Goal: Task Accomplishment & Management: Use online tool/utility

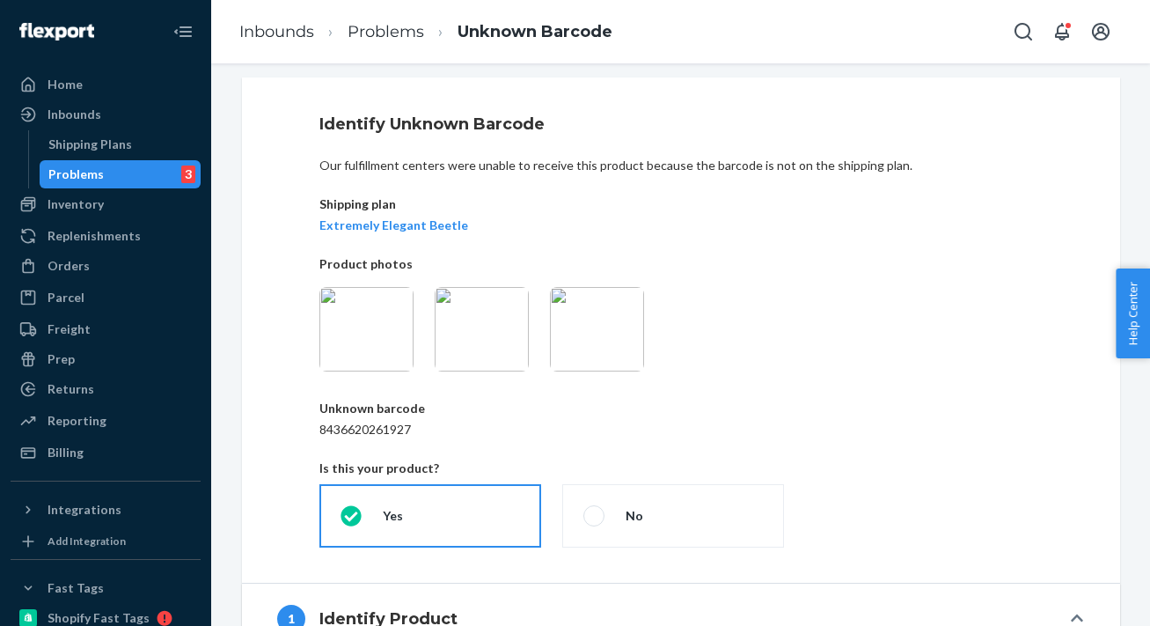
scroll to position [17, 0]
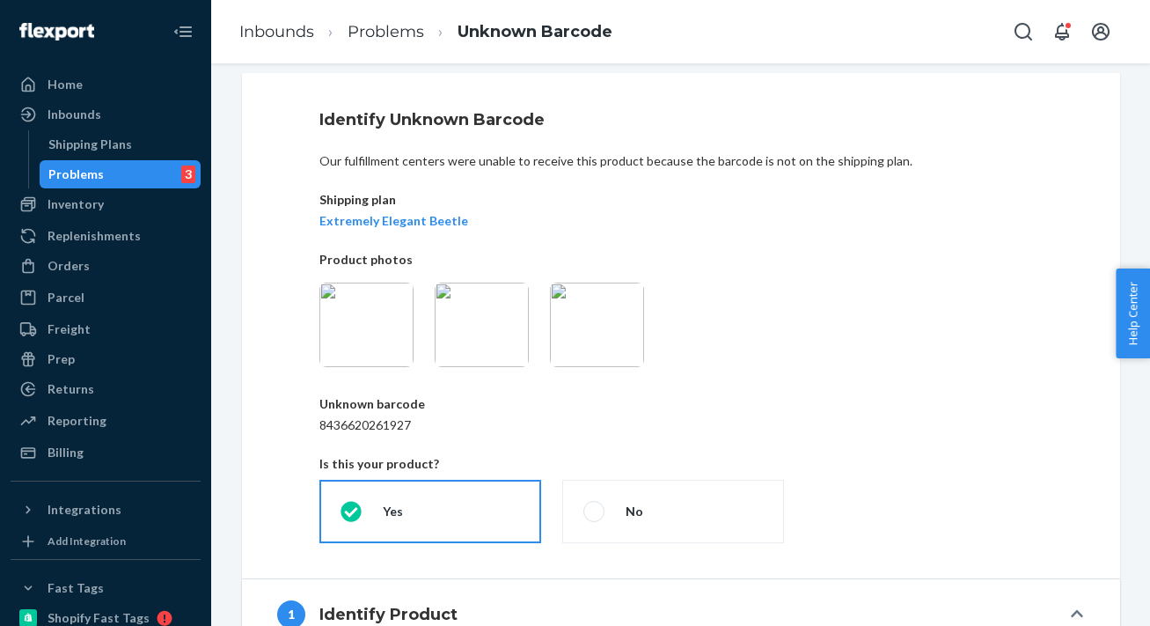
click at [393, 333] on img at bounding box center [366, 324] width 94 height 84
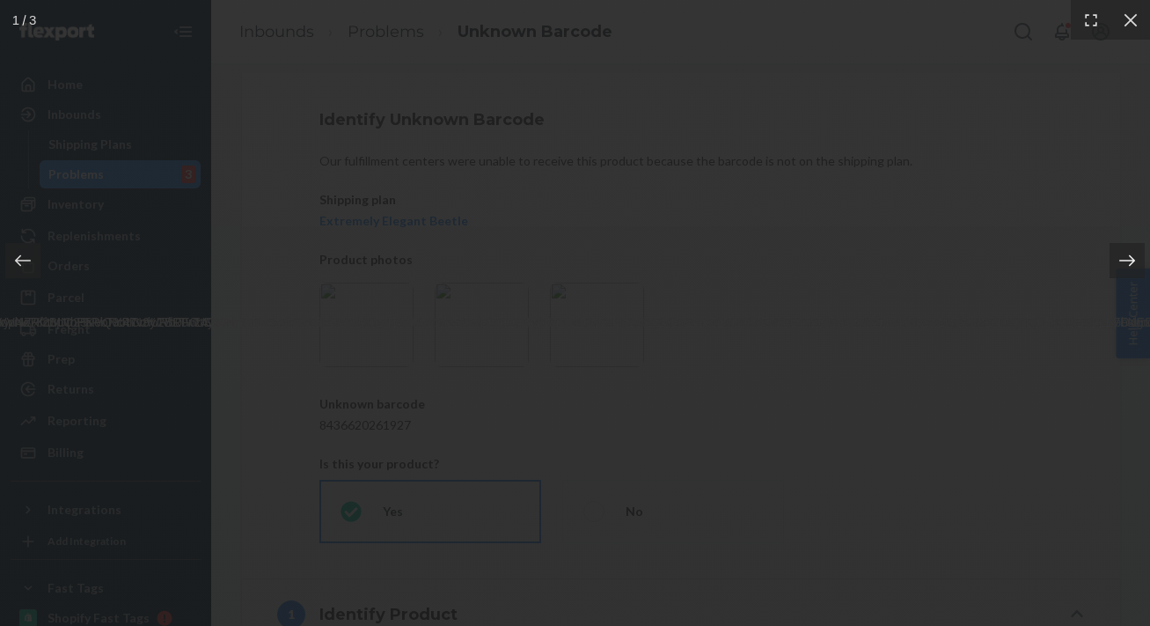
click at [1125, 265] on icon at bounding box center [1127, 261] width 18 height 18
click at [1126, 265] on icon at bounding box center [1127, 261] width 18 height 18
click at [30, 258] on icon at bounding box center [23, 261] width 18 height 18
click at [1131, 263] on icon at bounding box center [1127, 259] width 16 height 11
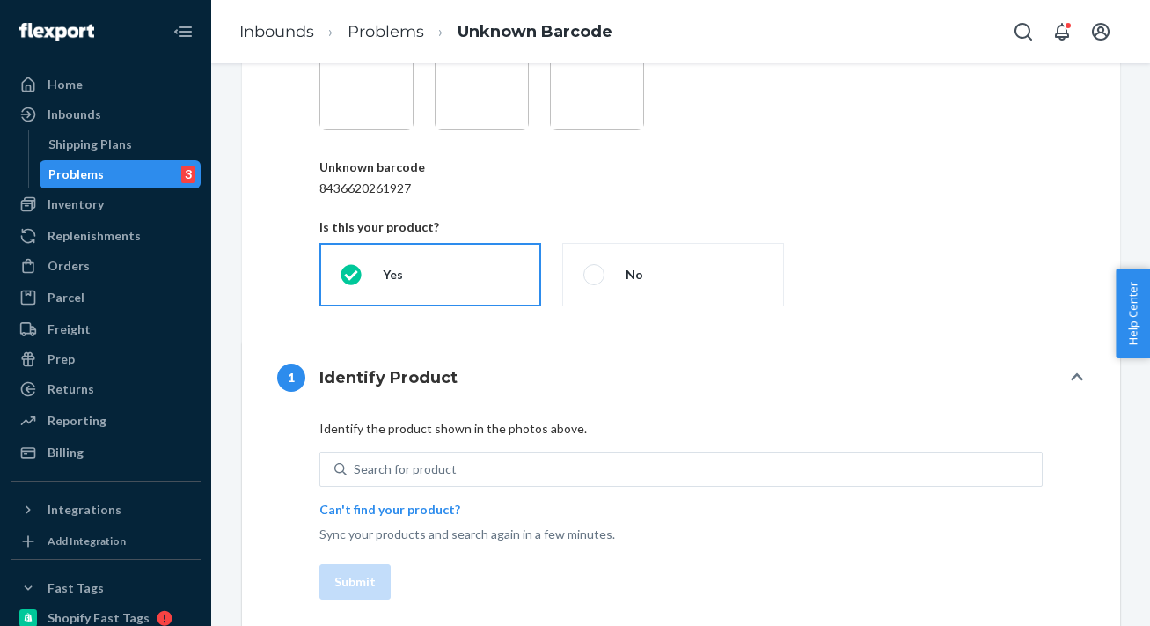
scroll to position [271, 0]
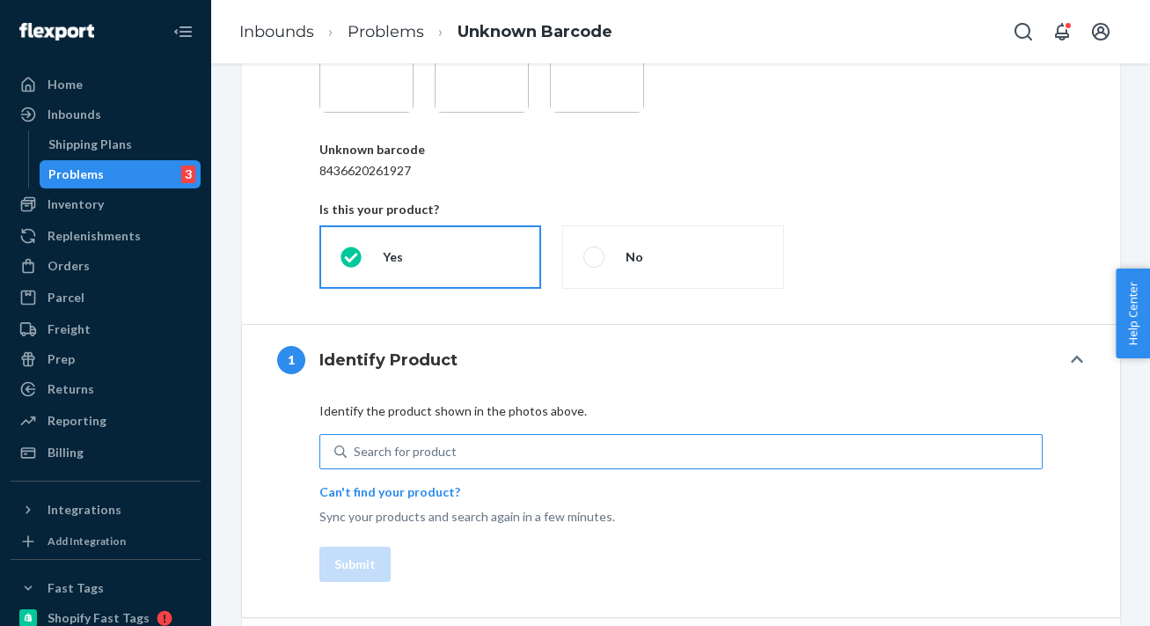
click at [512, 453] on div "Search for product" at bounding box center [694, 451] width 695 height 32
click at [355, 453] on input "Search for product" at bounding box center [355, 452] width 2 height 18
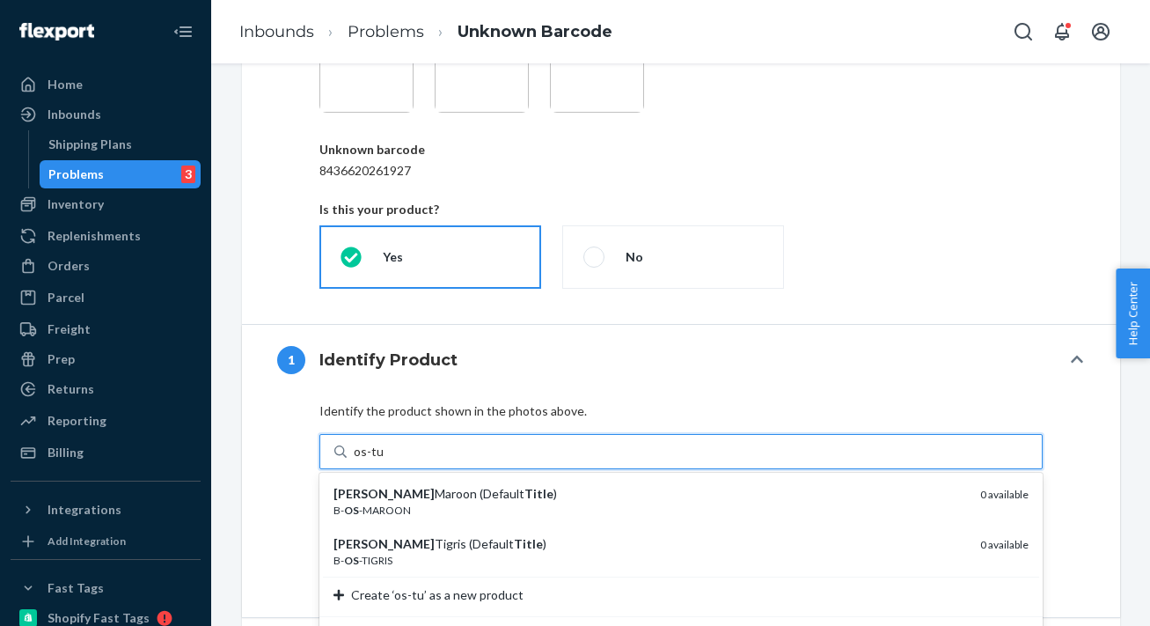
type input "os-tut"
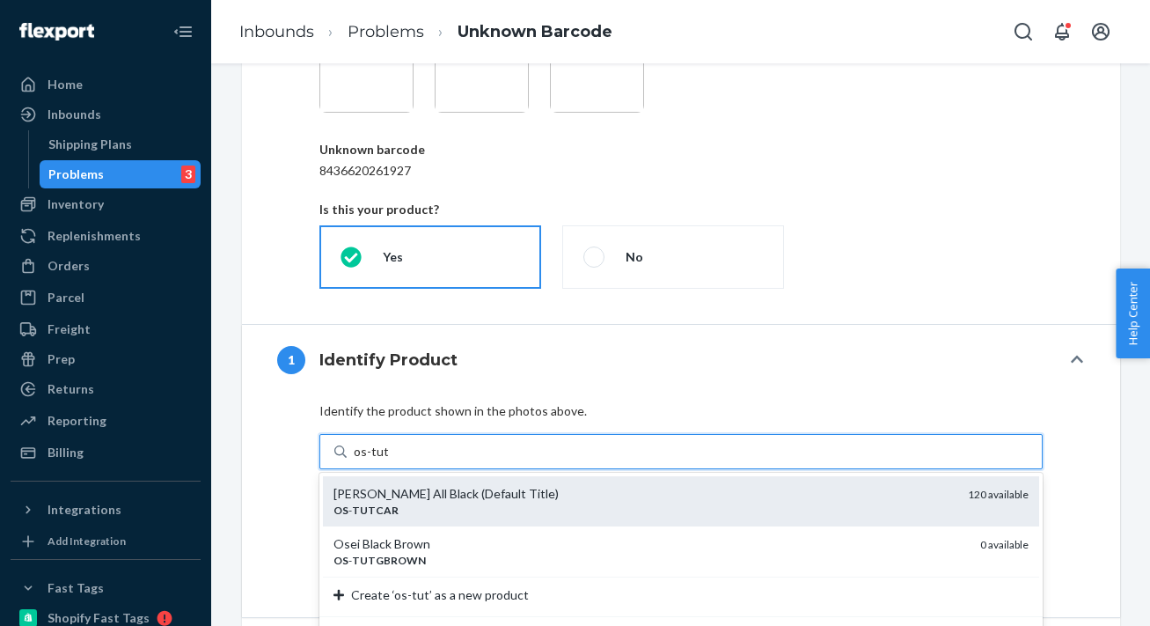
scroll to position [275, 0]
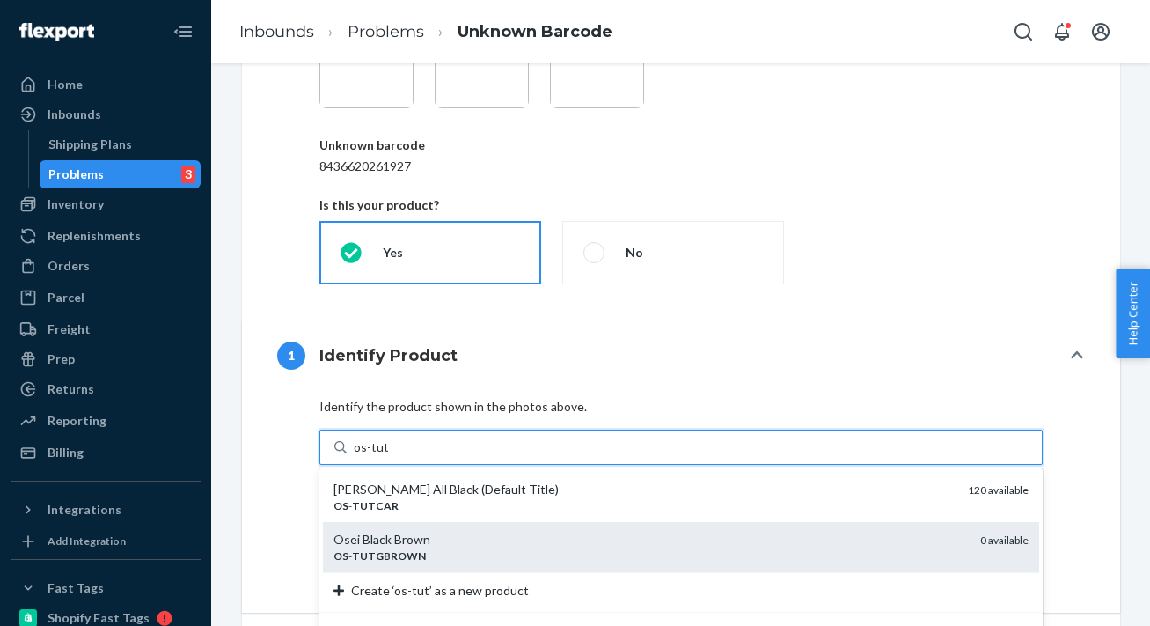
click at [449, 543] on div "Osei Black Brown" at bounding box center [649, 540] width 633 height 18
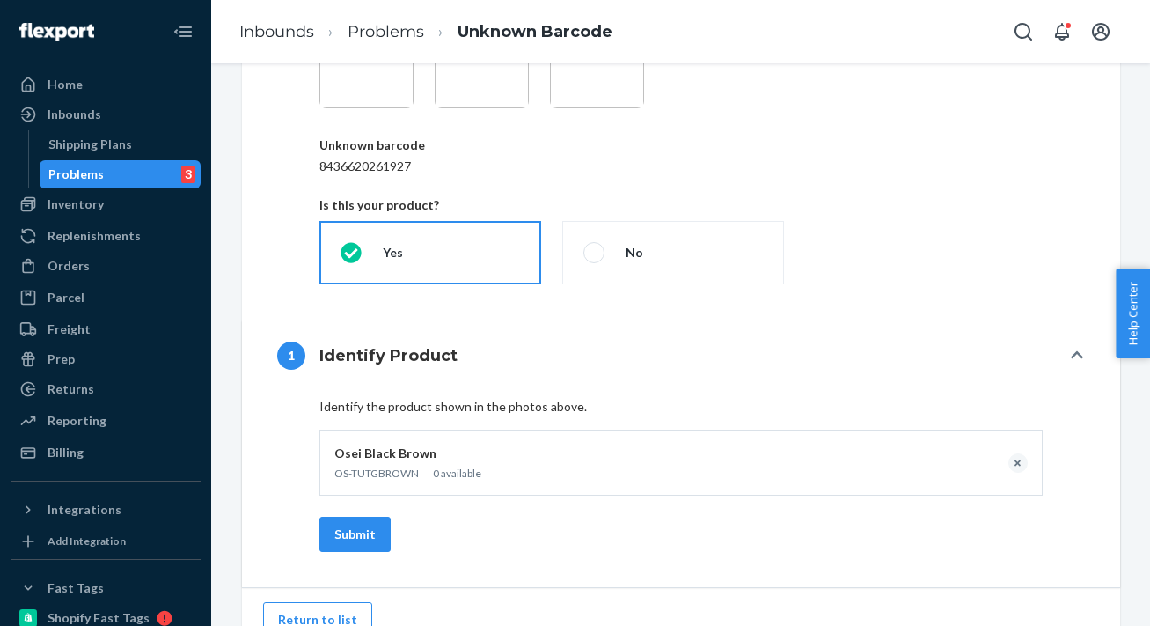
scroll to position [219, 0]
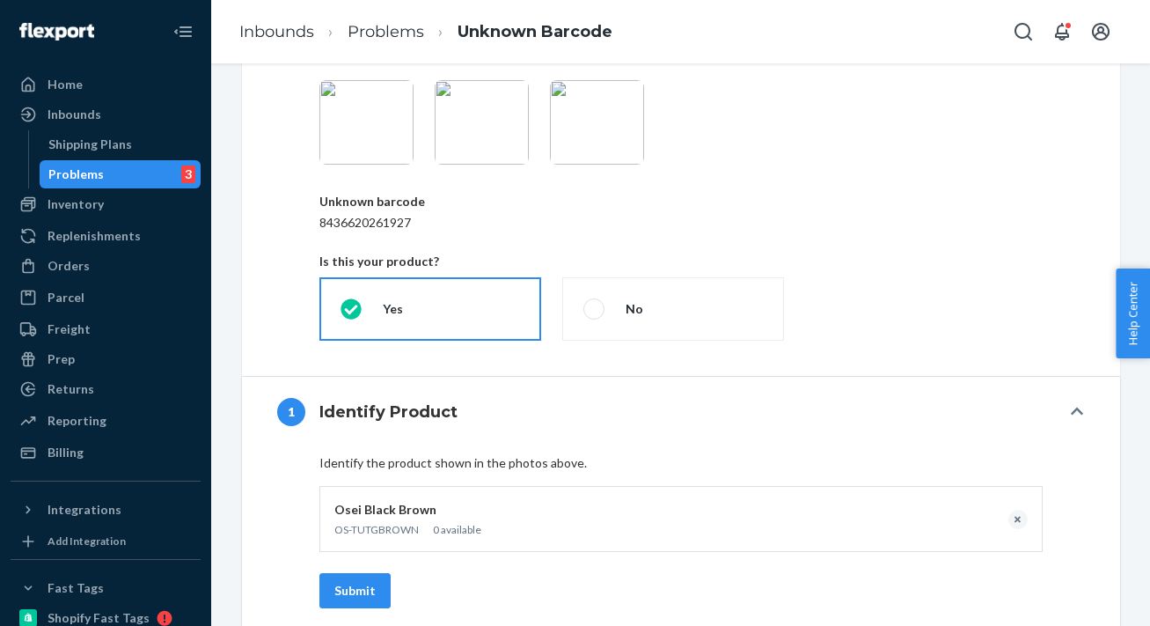
click at [587, 121] on img at bounding box center [597, 122] width 94 height 84
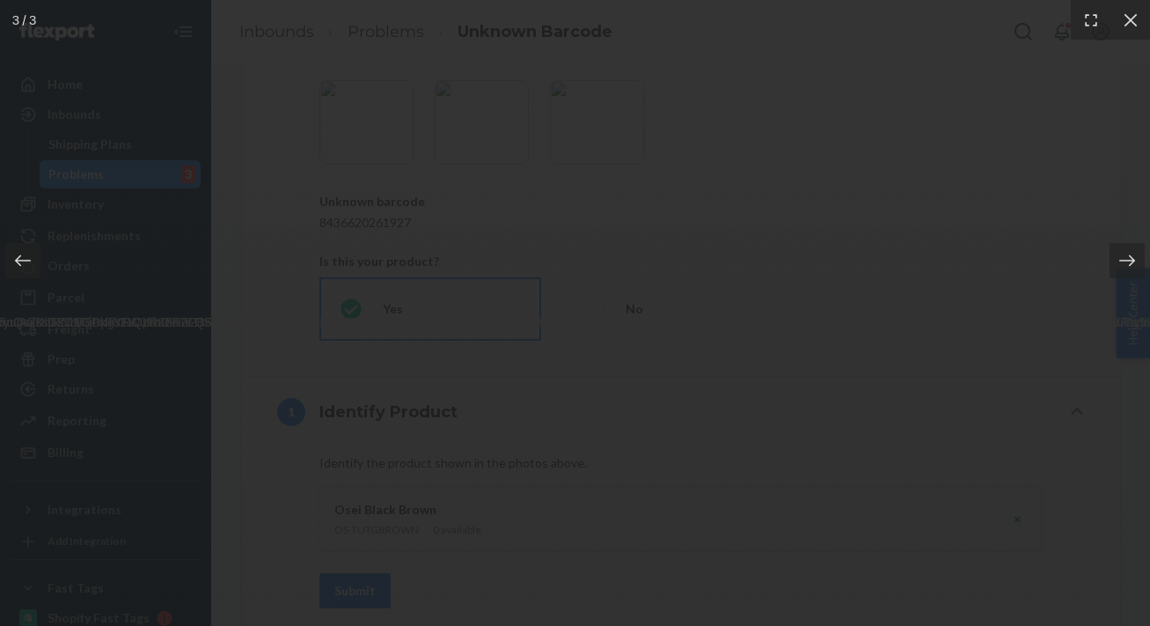
click at [931, 177] on div at bounding box center [575, 313] width 1150 height 626
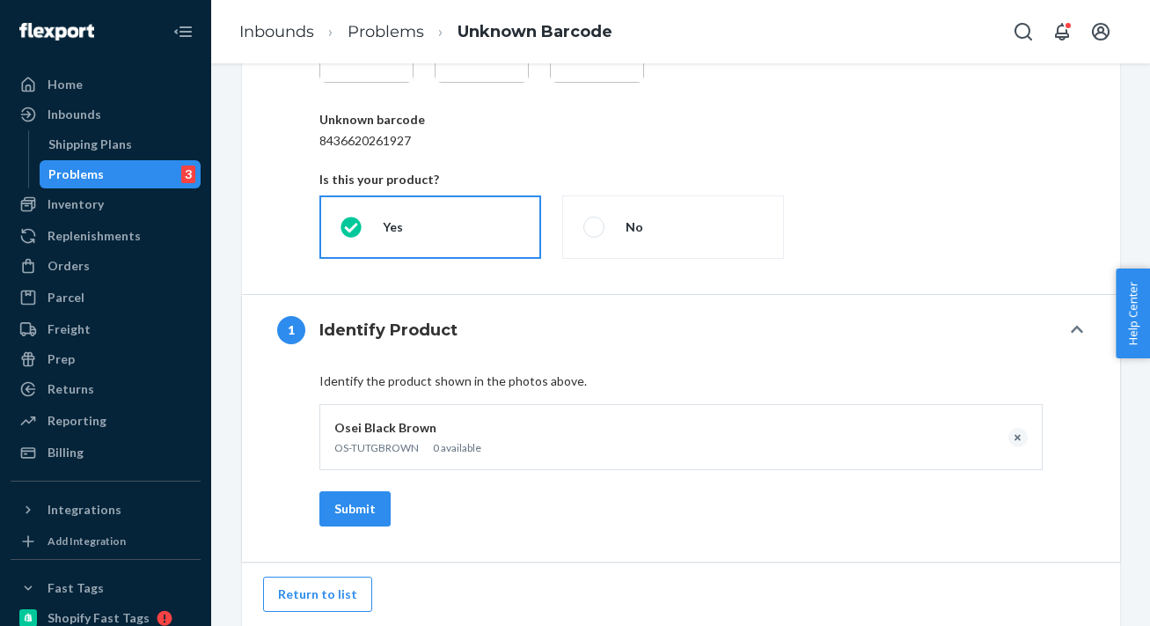
scroll to position [0, 0]
click at [355, 507] on button "Submit" at bounding box center [354, 508] width 71 height 35
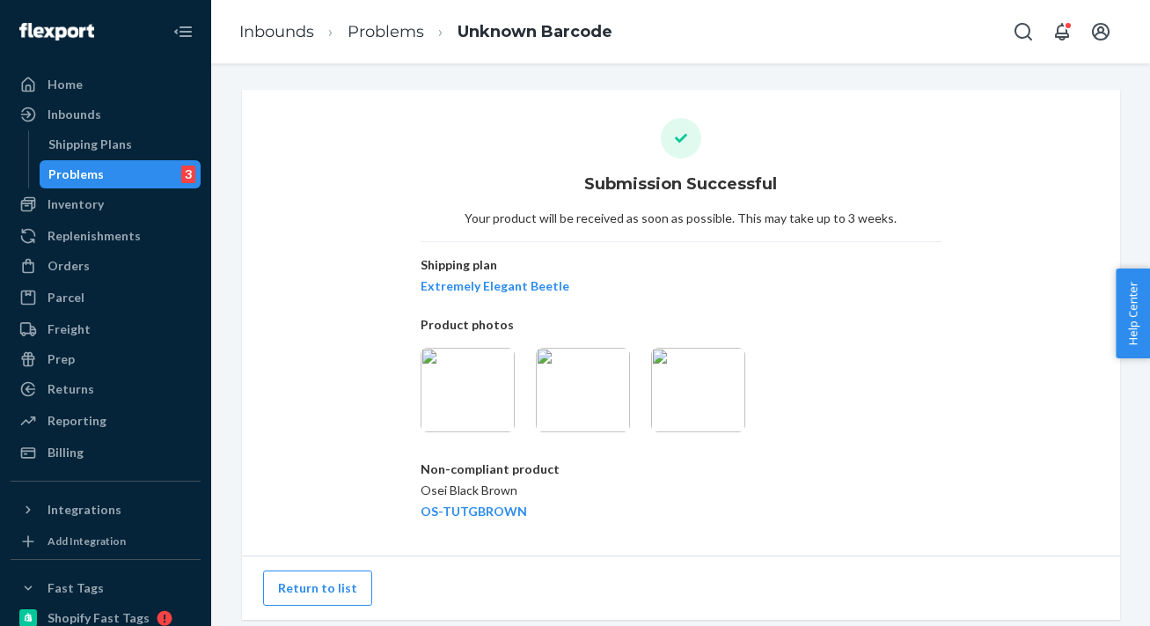
click at [101, 179] on div "Problems 3" at bounding box center [120, 174] width 158 height 25
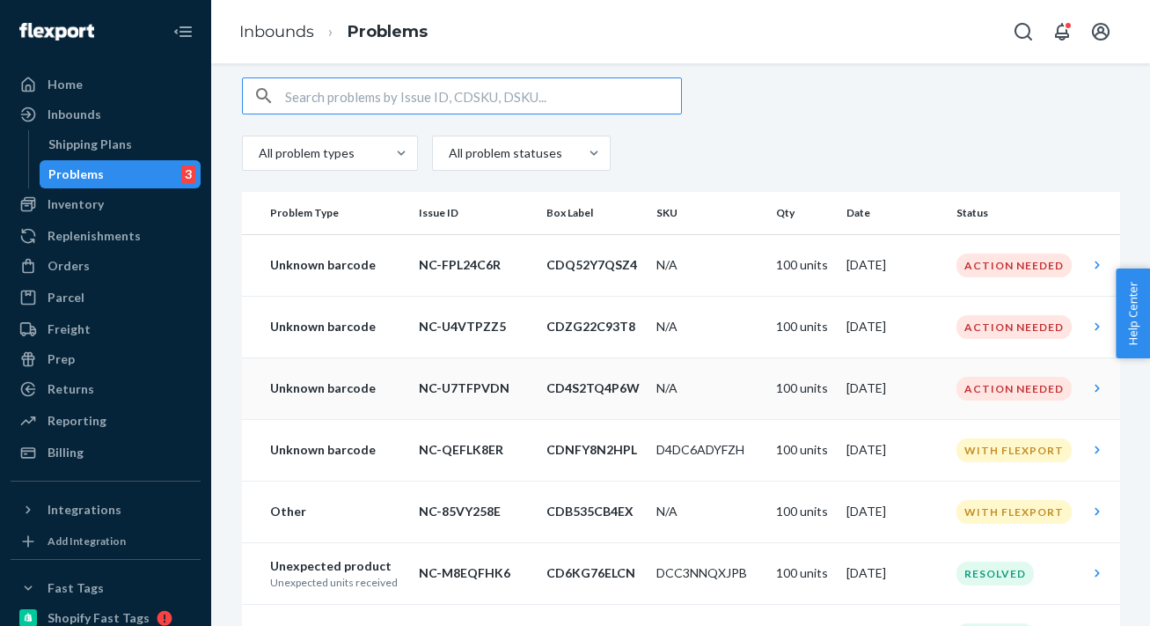
scroll to position [8, 0]
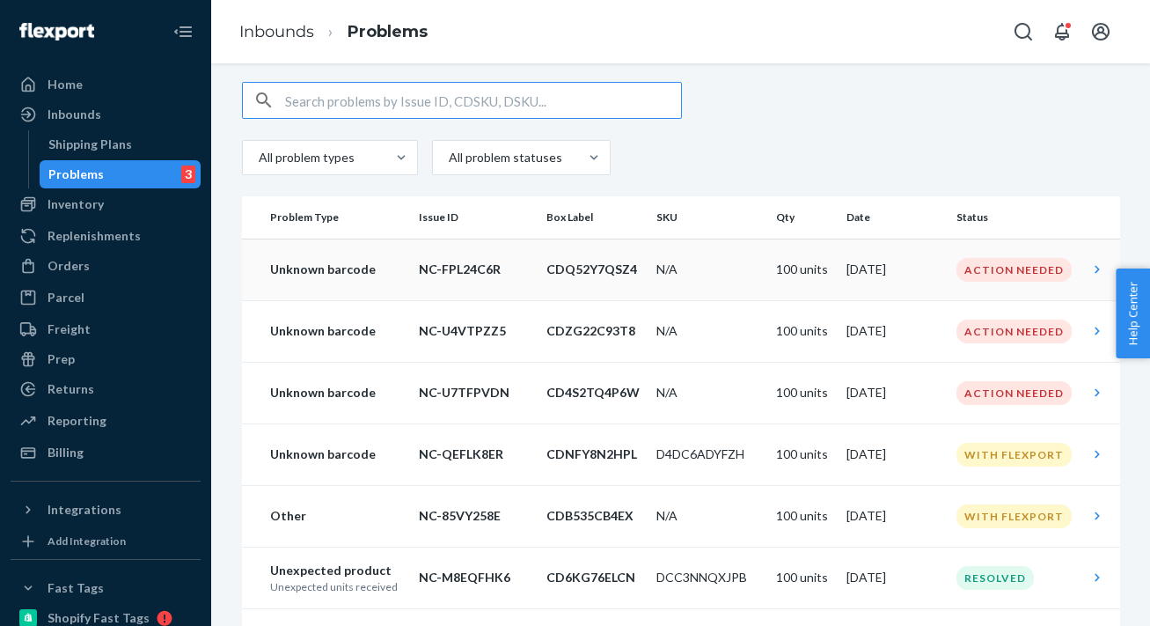
click at [515, 276] on p "NC-FPL24C6R" at bounding box center [475, 269] width 113 height 18
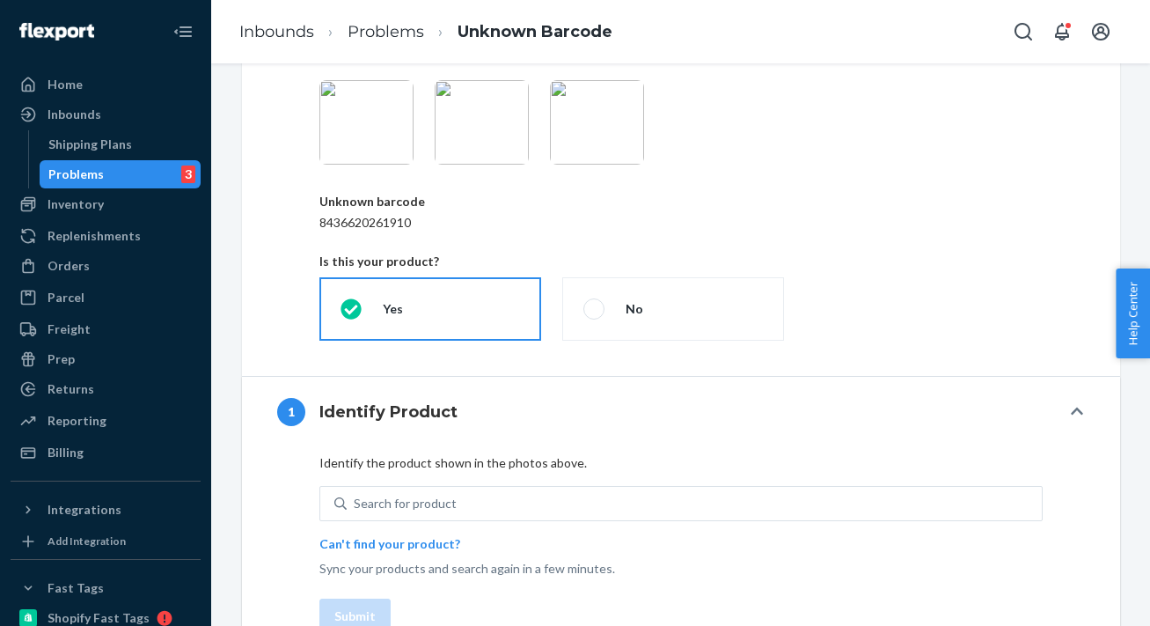
scroll to position [189, 0]
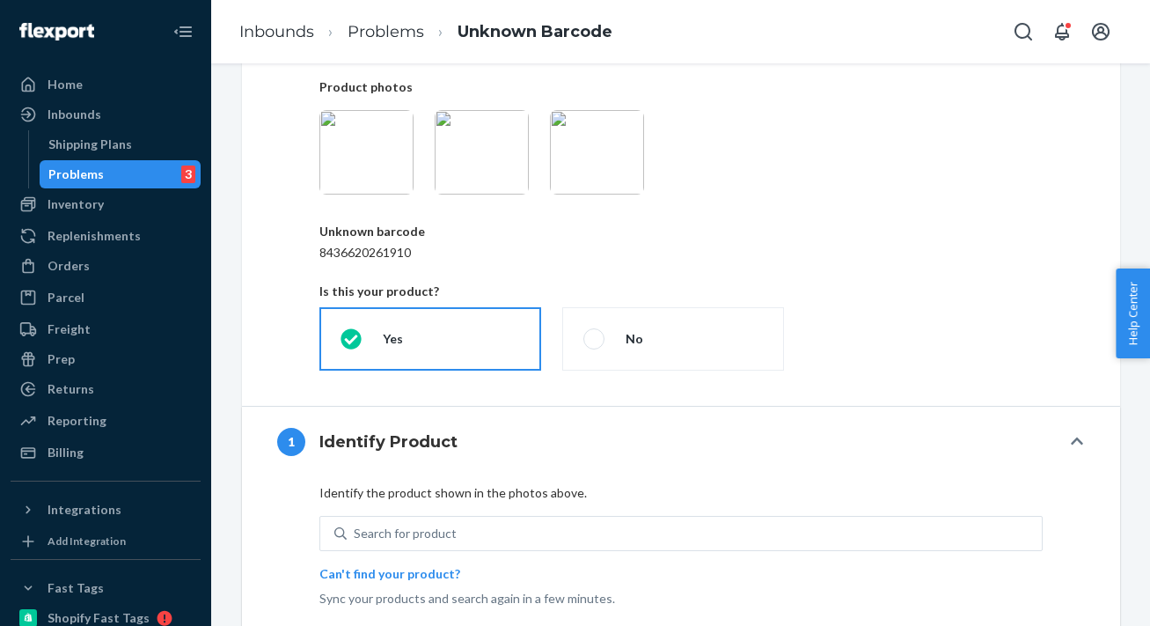
click at [397, 176] on img at bounding box center [366, 152] width 94 height 84
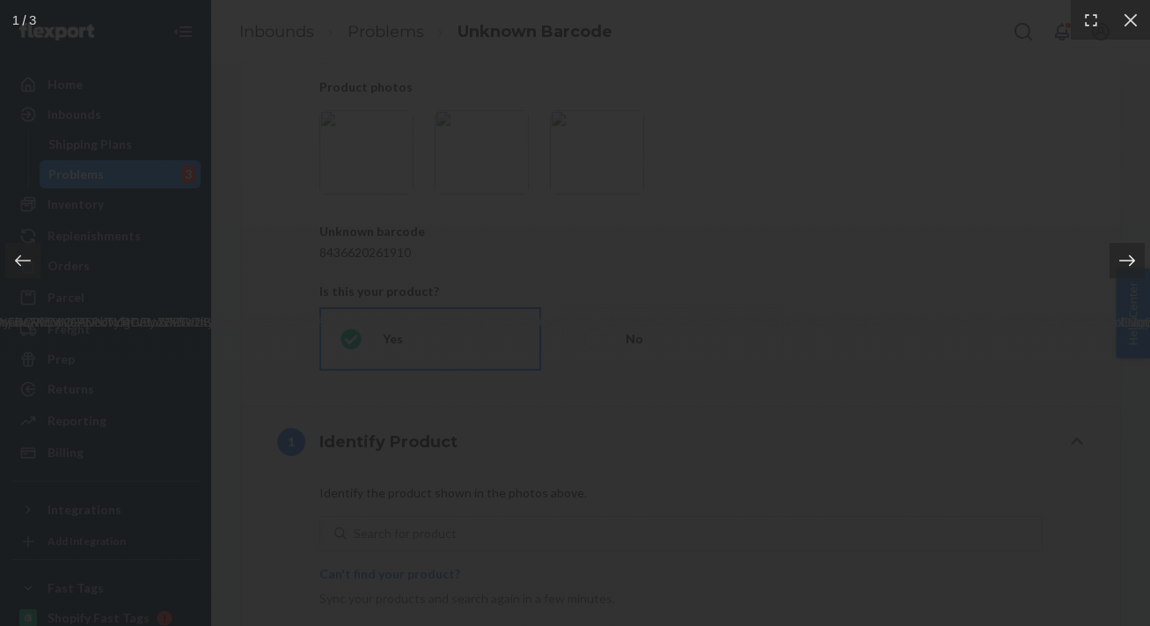
click at [1121, 262] on icon at bounding box center [1127, 261] width 18 height 18
click at [1122, 264] on icon at bounding box center [1127, 261] width 18 height 18
click at [985, 399] on div at bounding box center [575, 313] width 1150 height 626
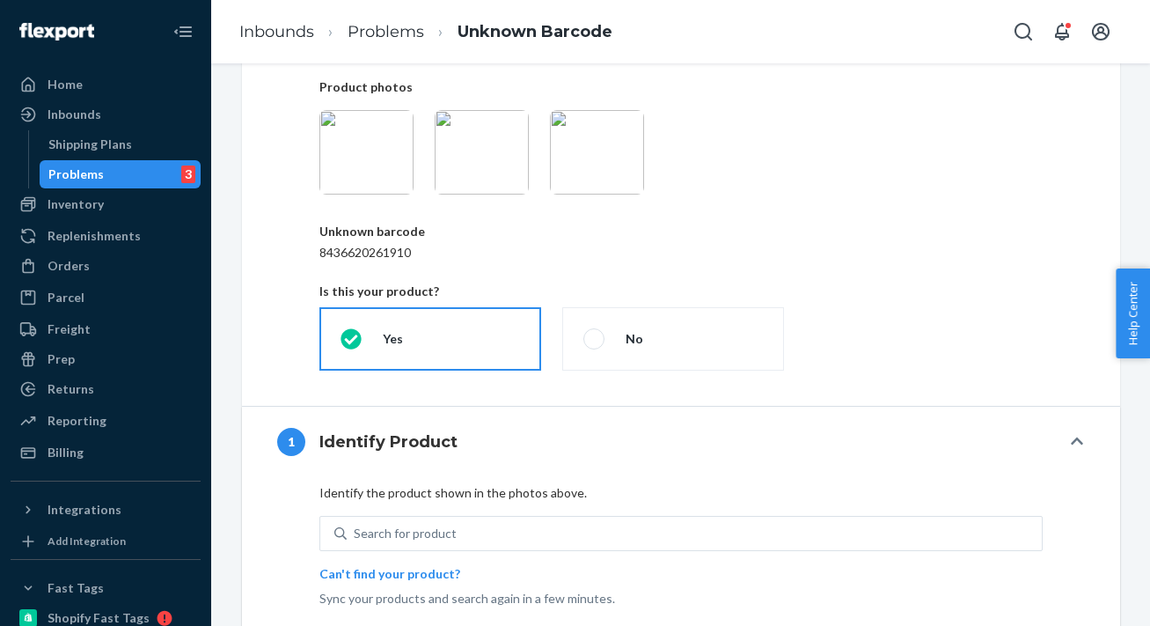
scroll to position [124, 0]
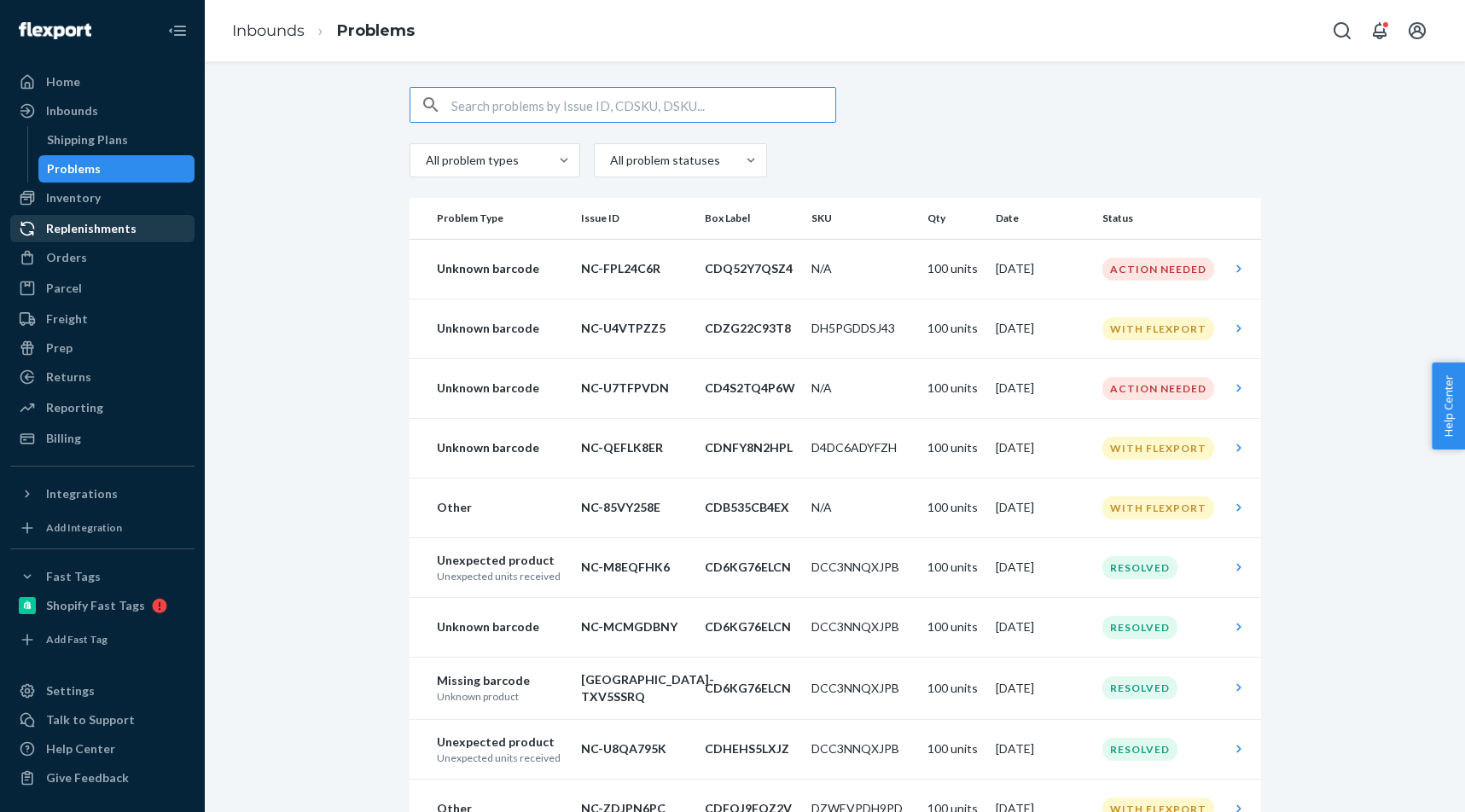
click at [81, 231] on div "Replenishments" at bounding box center [91, 229] width 90 height 17
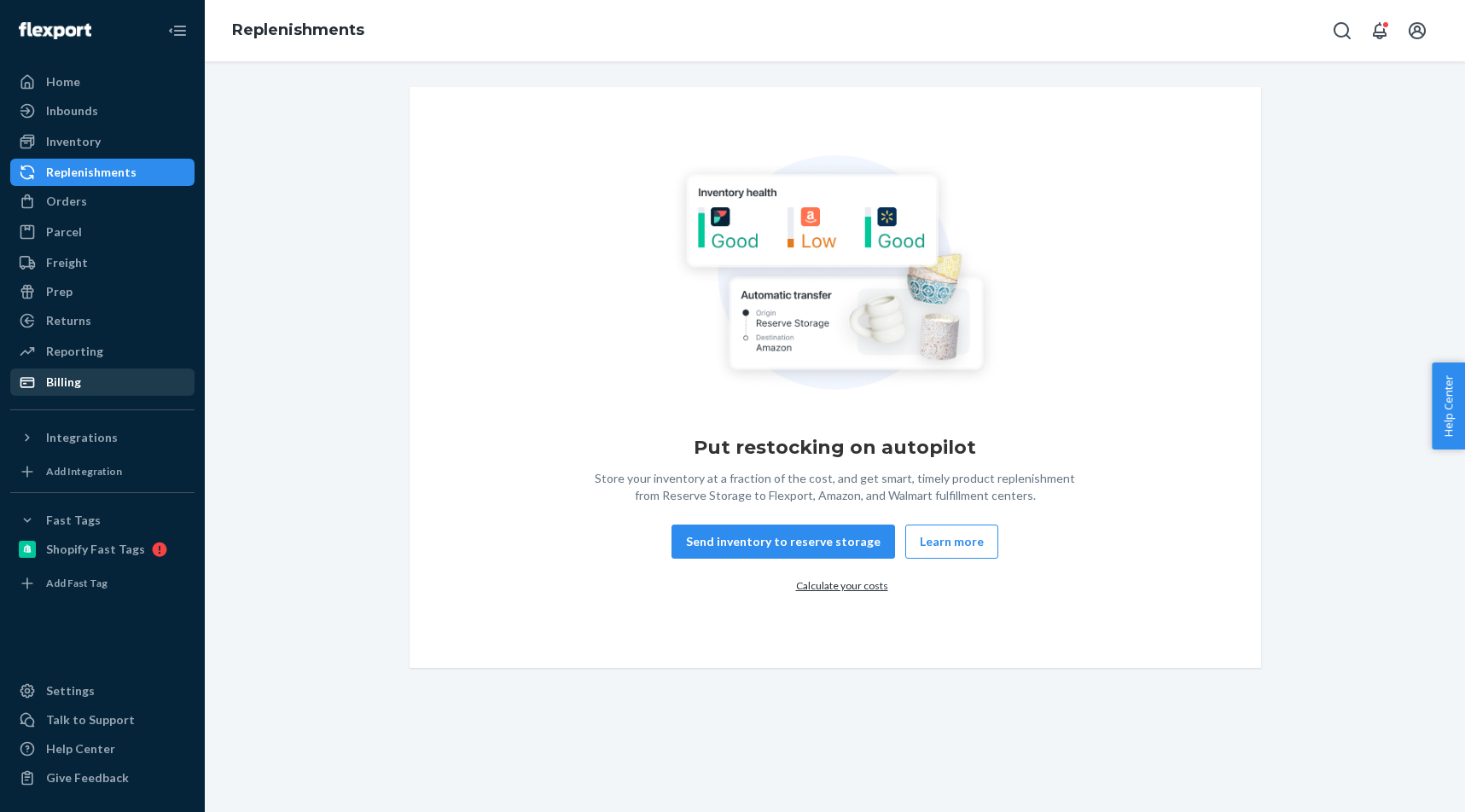
click at [109, 377] on div "Billing" at bounding box center [102, 382] width 181 height 24
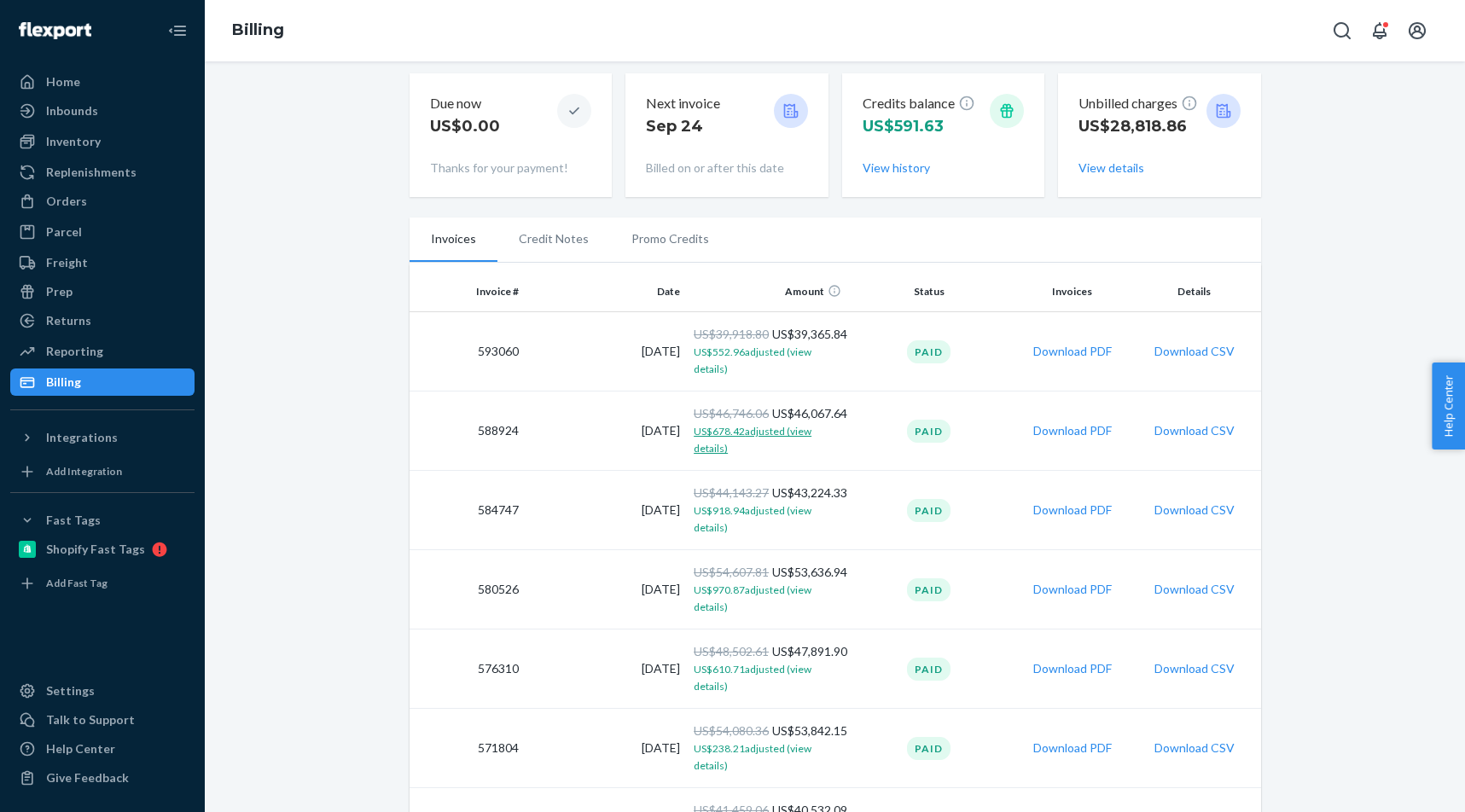
scroll to position [182, 0]
